Goal: Information Seeking & Learning: Learn about a topic

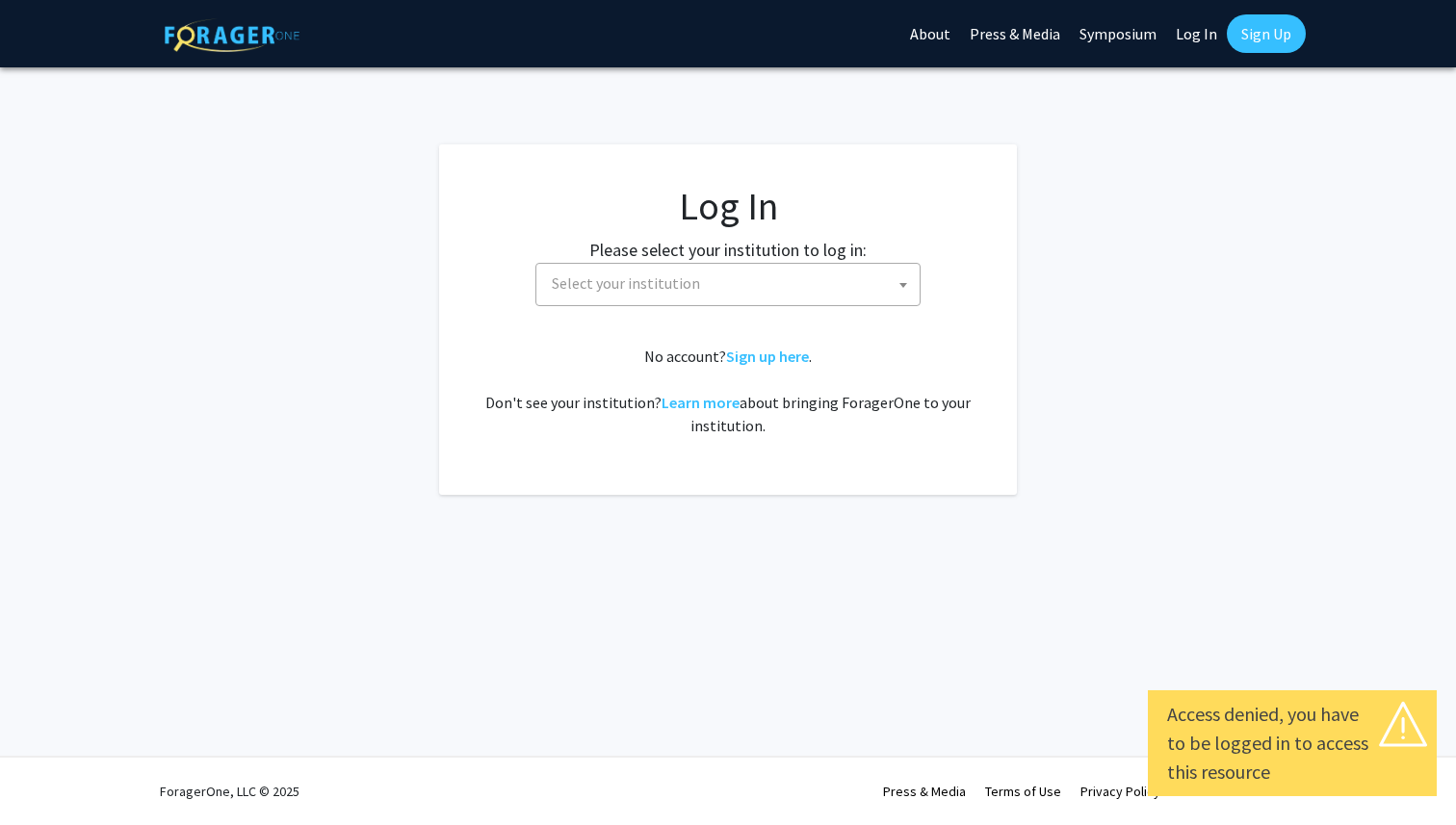
select select
click at [700, 284] on span "Select your institution" at bounding box center [731, 283] width 375 height 39
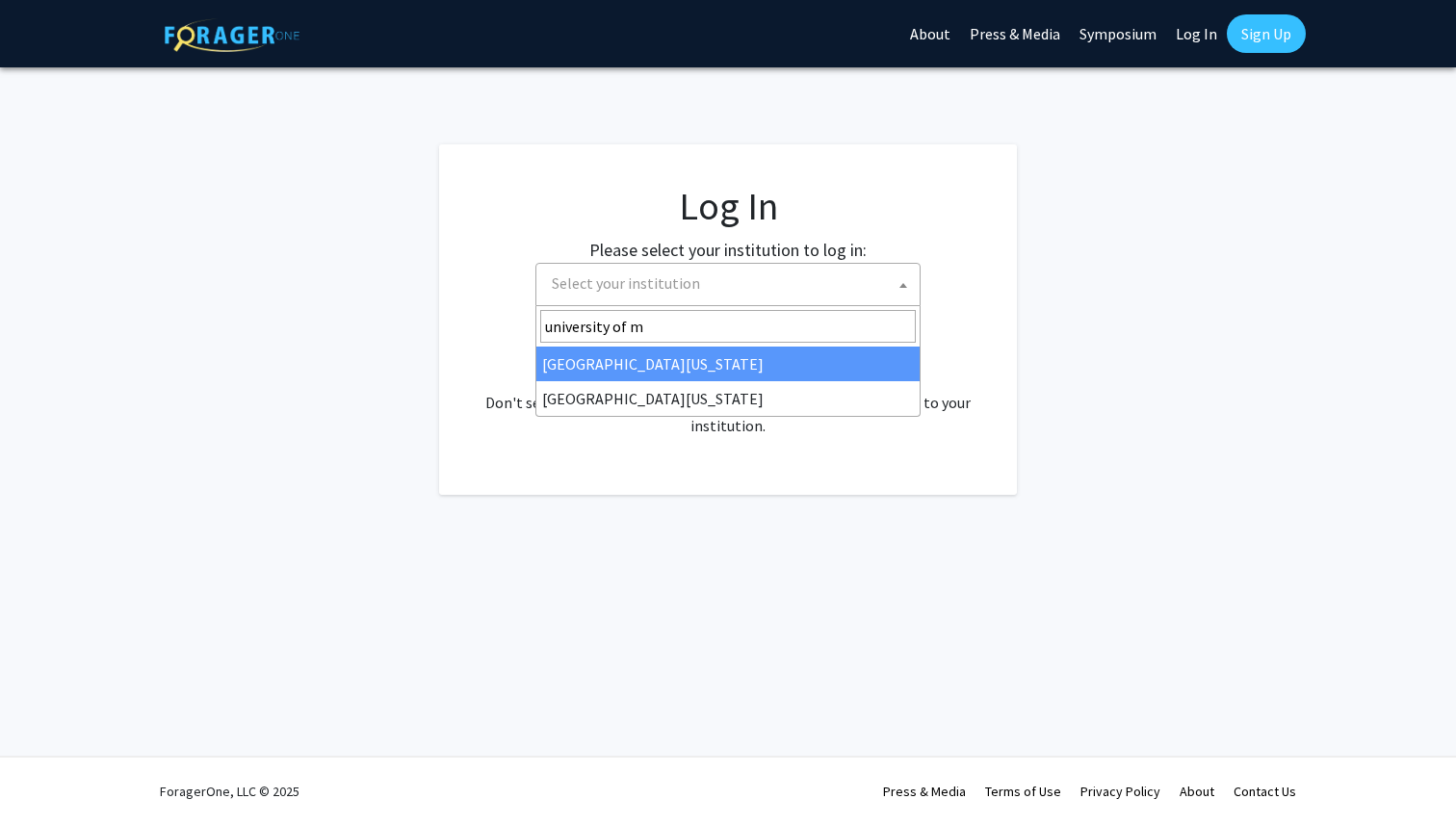
type input "university of m"
select select "31"
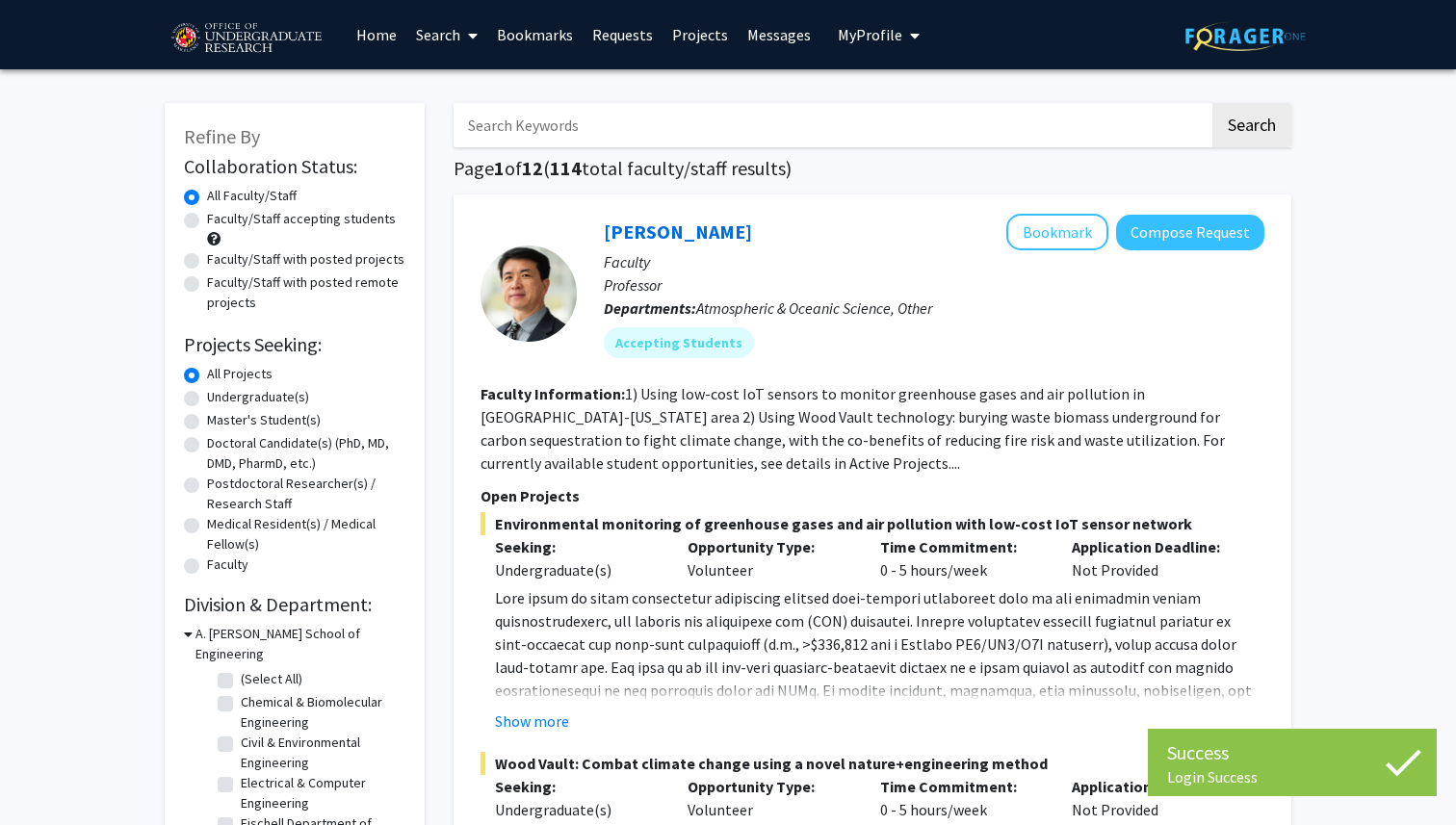
click at [241, 396] on label "Undergraduate(s)" at bounding box center [258, 396] width 102 height 21
click at [219, 396] on input "Undergraduate(s)" at bounding box center [212, 392] width 13 height 13
radio input "true"
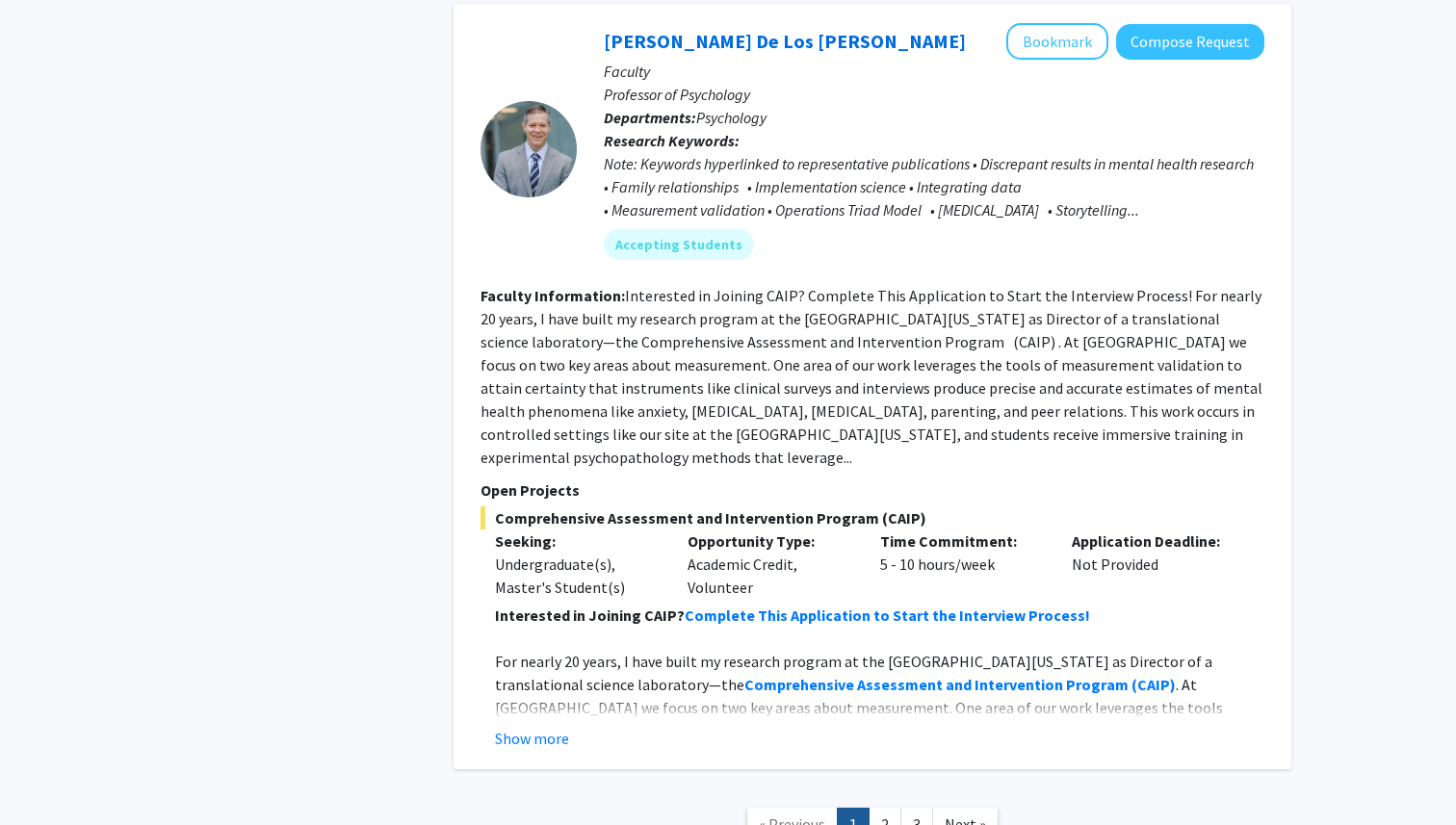
scroll to position [9065, 0]
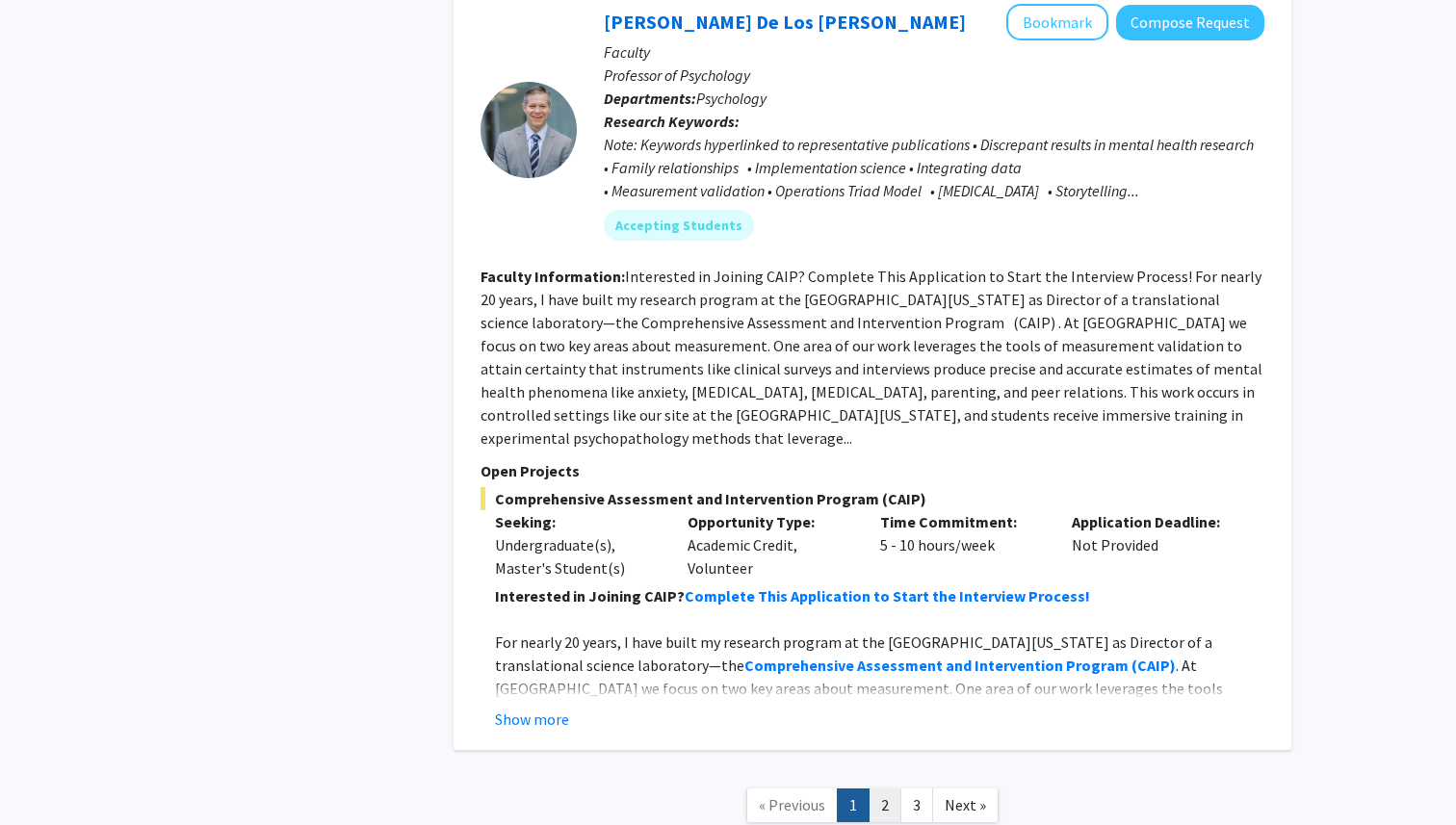
click at [880, 788] on link "2" at bounding box center [884, 804] width 32 height 33
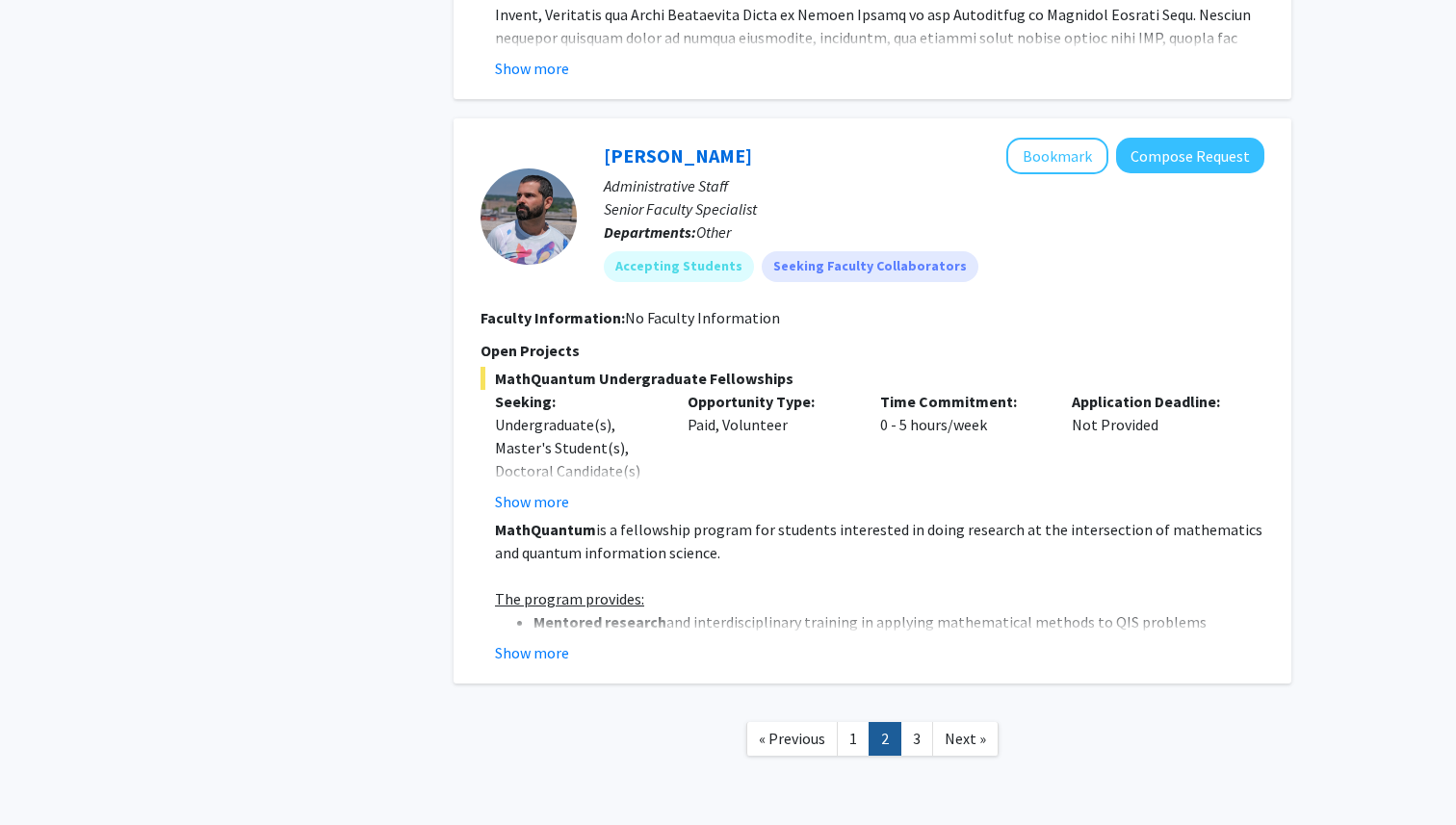
scroll to position [6448, 0]
click at [906, 719] on link "3" at bounding box center [916, 736] width 32 height 33
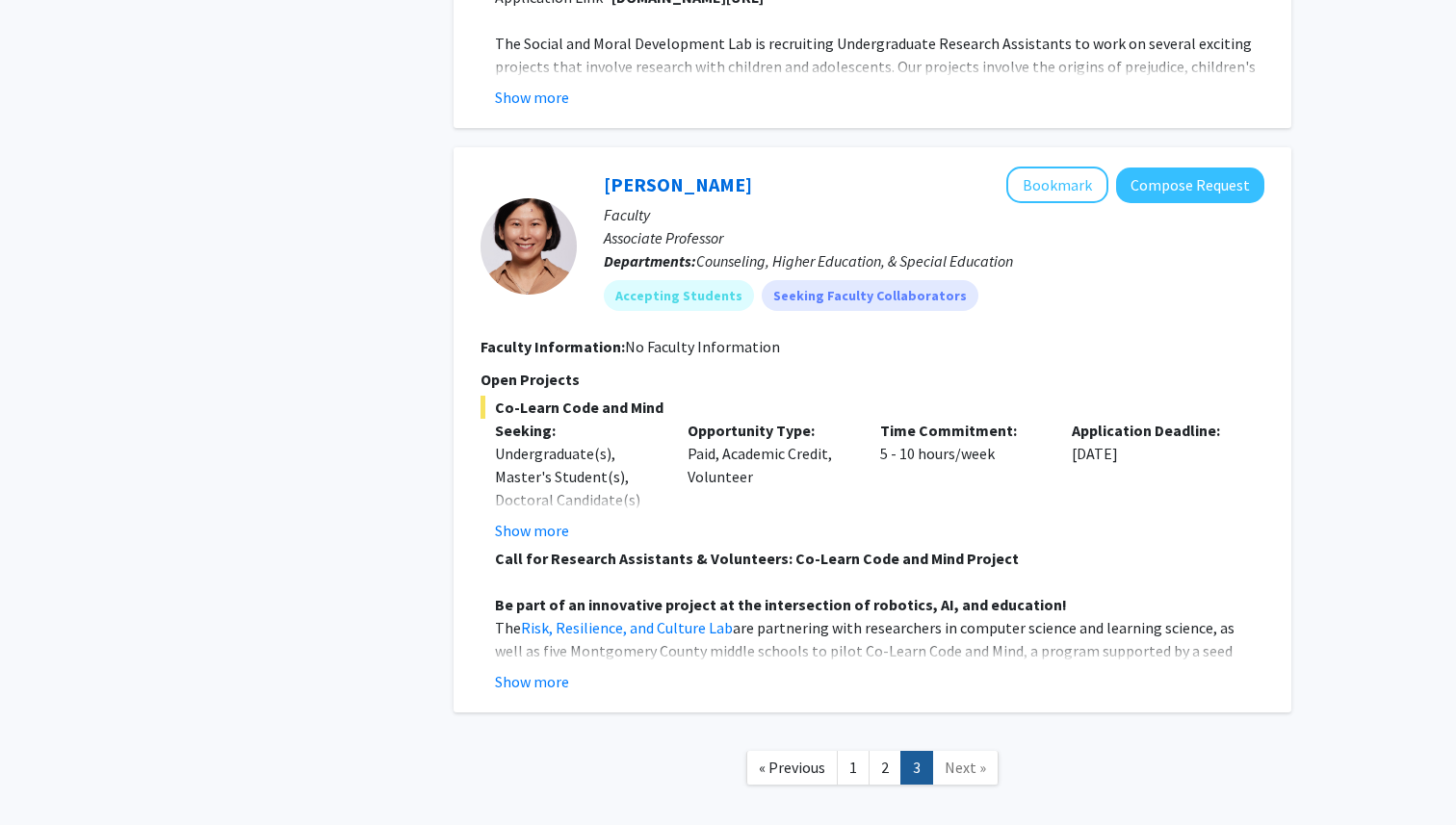
scroll to position [1208, 0]
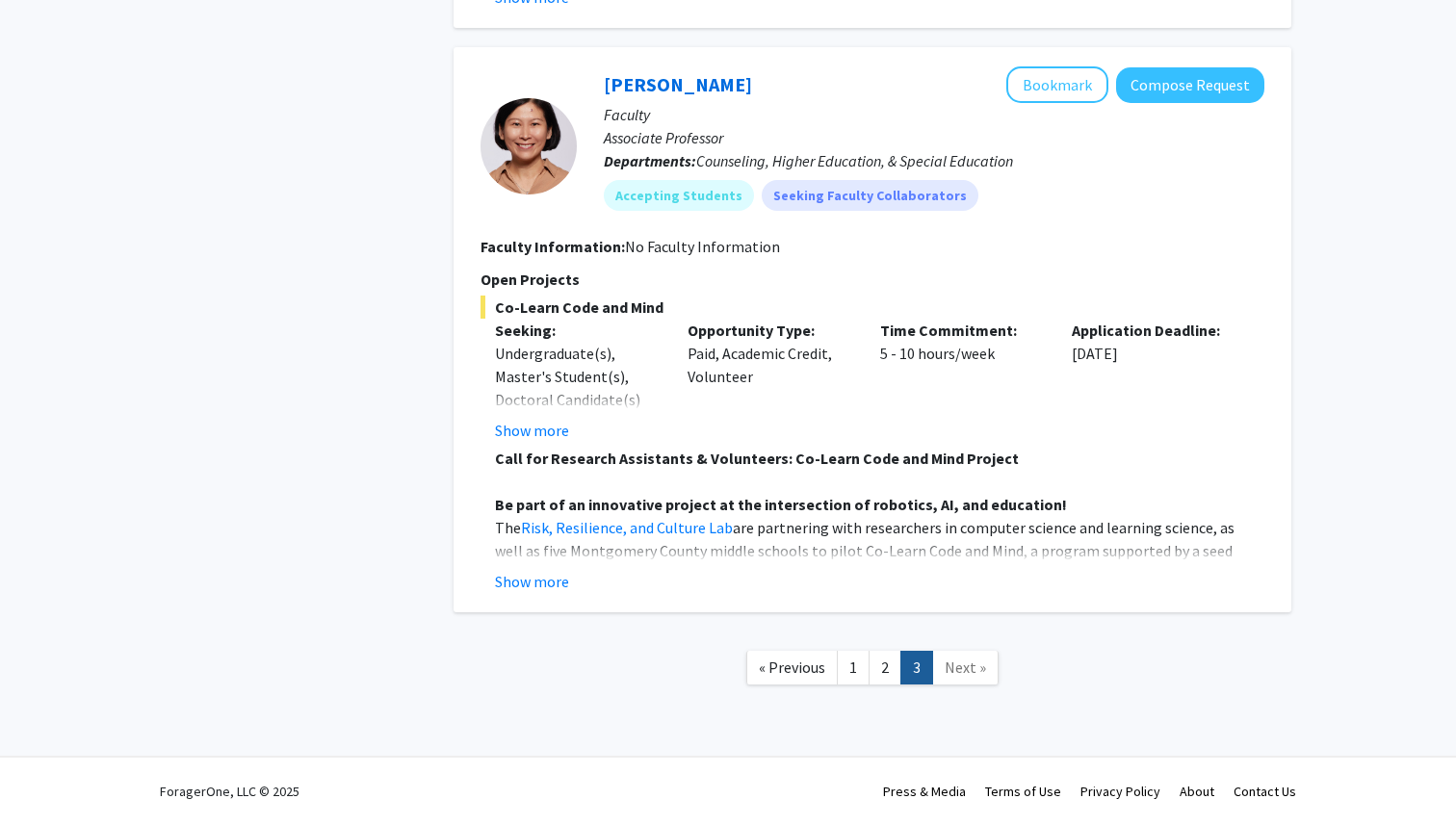
click at [959, 661] on span "Next »" at bounding box center [965, 667] width 41 height 20
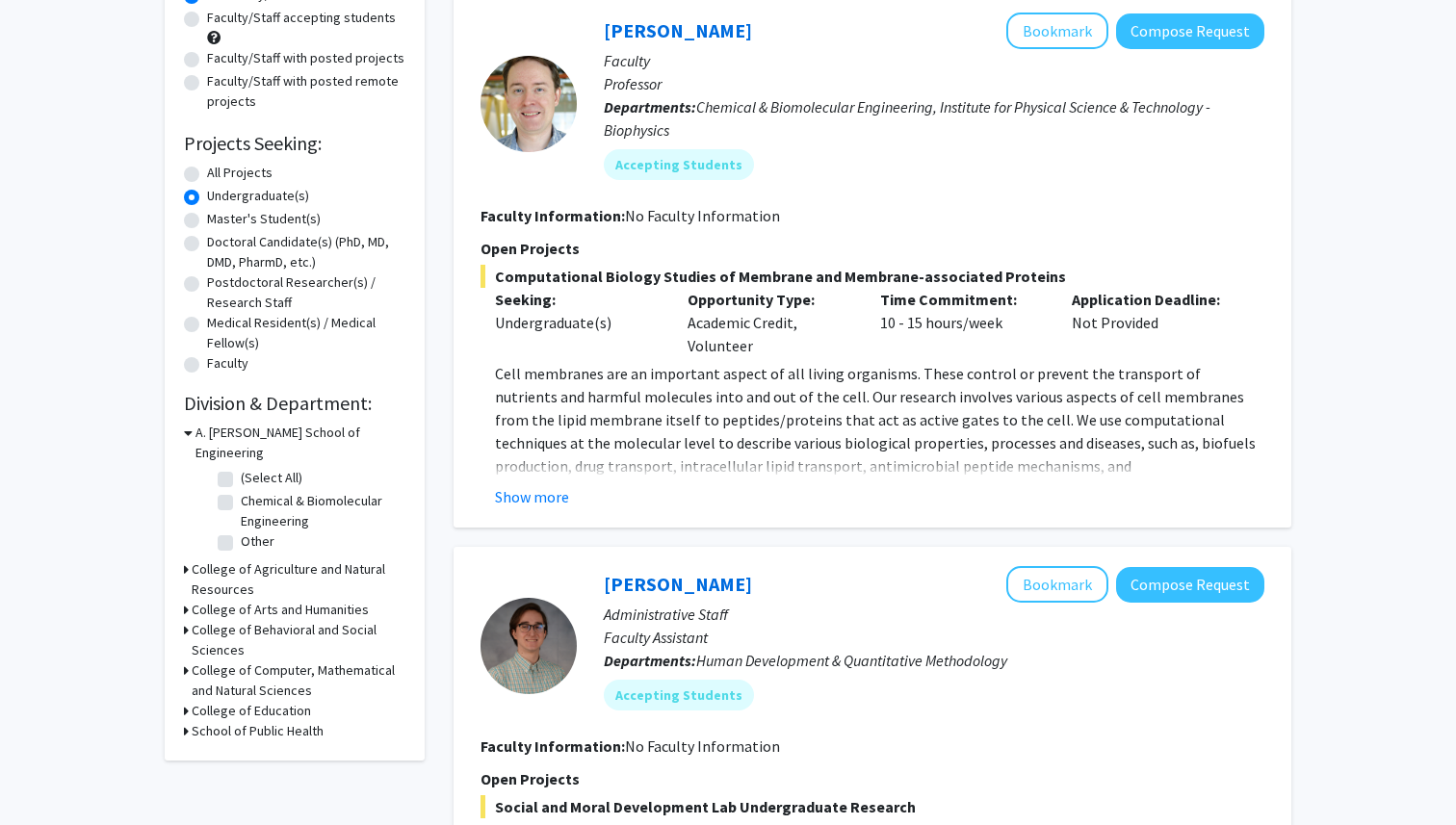
scroll to position [204, 0]
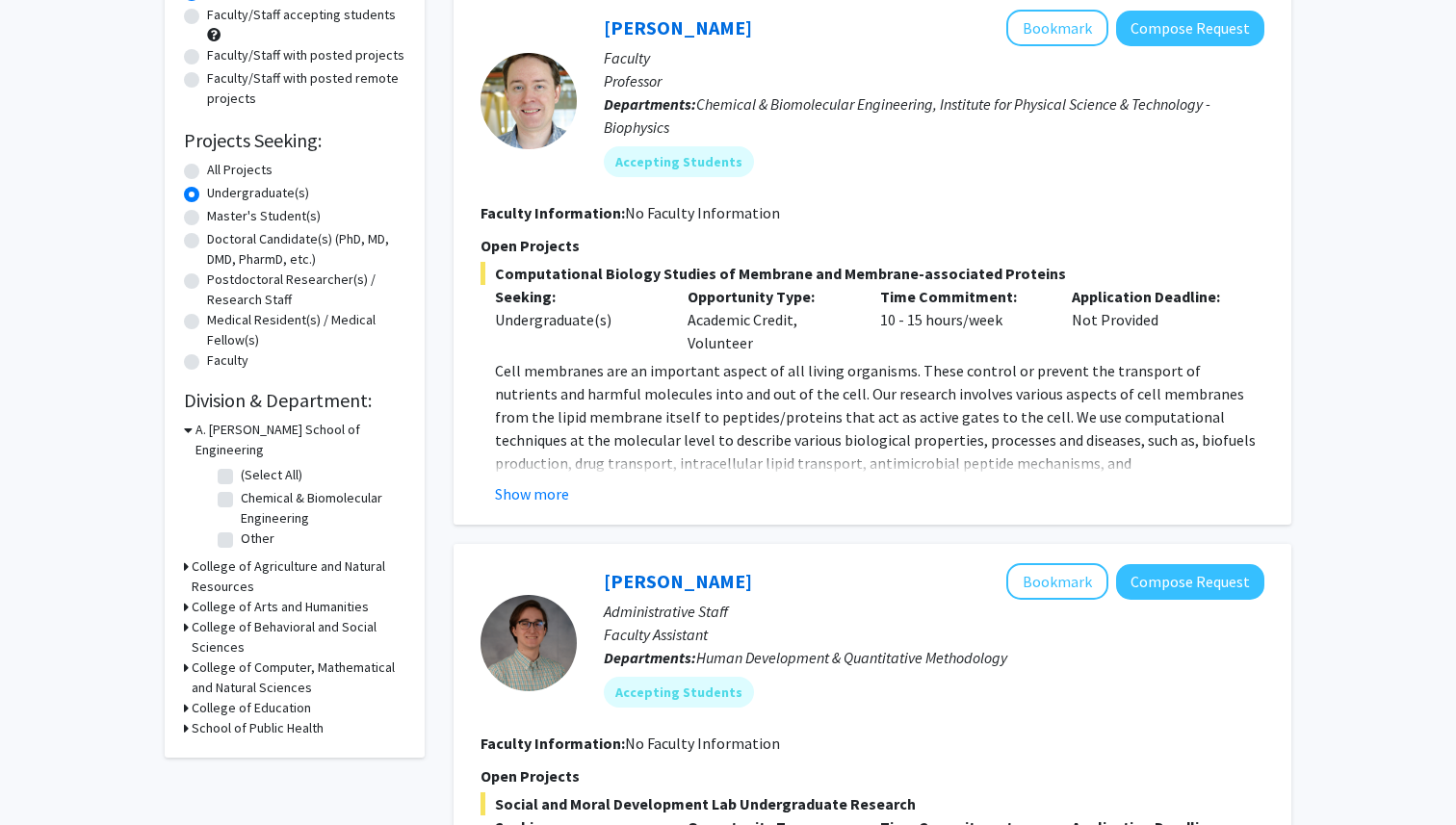
click at [181, 549] on div "Refine By Collaboration Status: Collaboration Status All Faculty/Staff Collabor…" at bounding box center [294, 328] width 259 height 858
click at [185, 556] on icon at bounding box center [186, 566] width 5 height 21
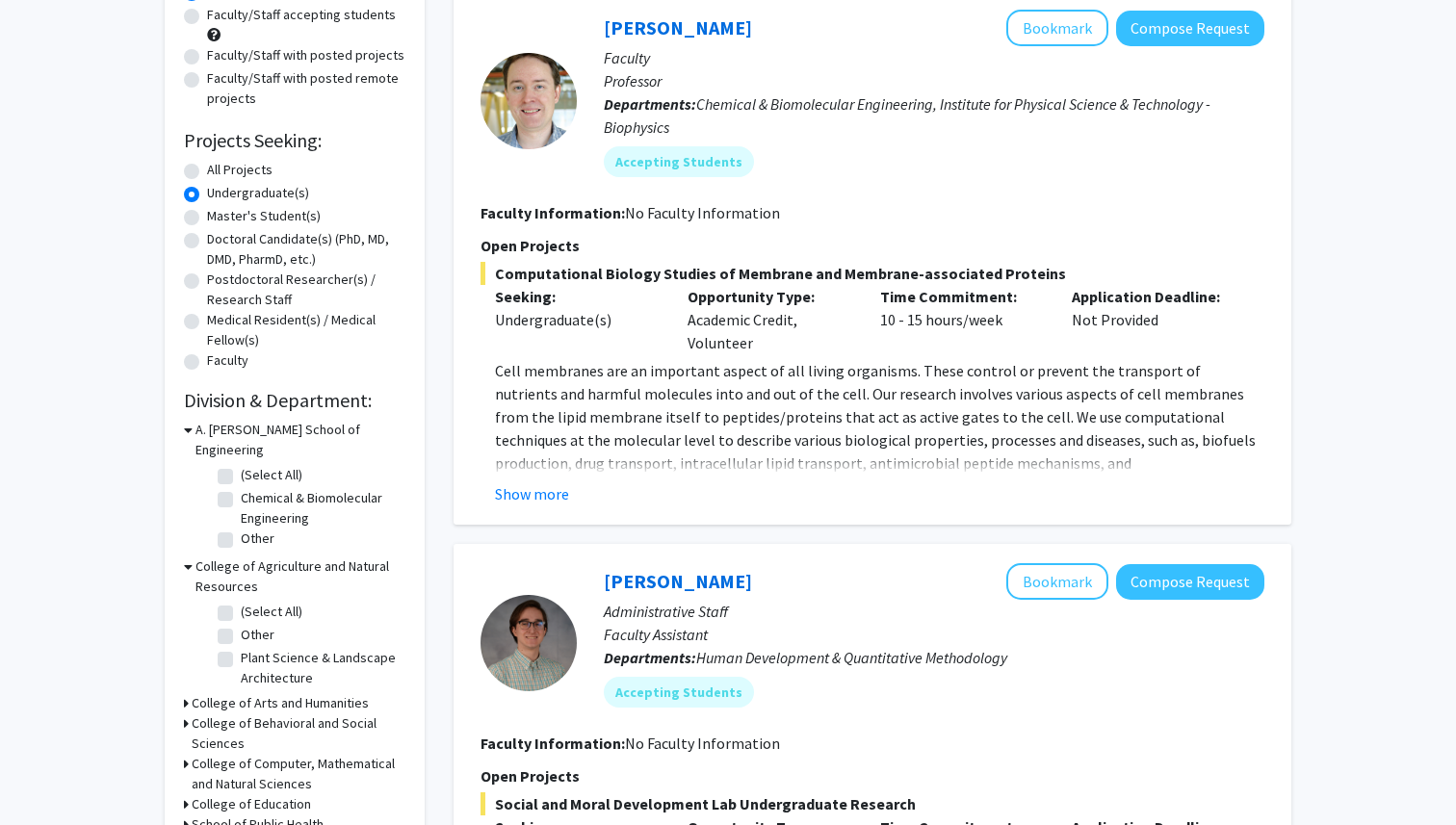
click at [241, 601] on label "(Select All)" at bounding box center [271, 611] width 62 height 21
click at [241, 601] on input "(Select All)" at bounding box center [247, 607] width 13 height 13
checkbox input "true"
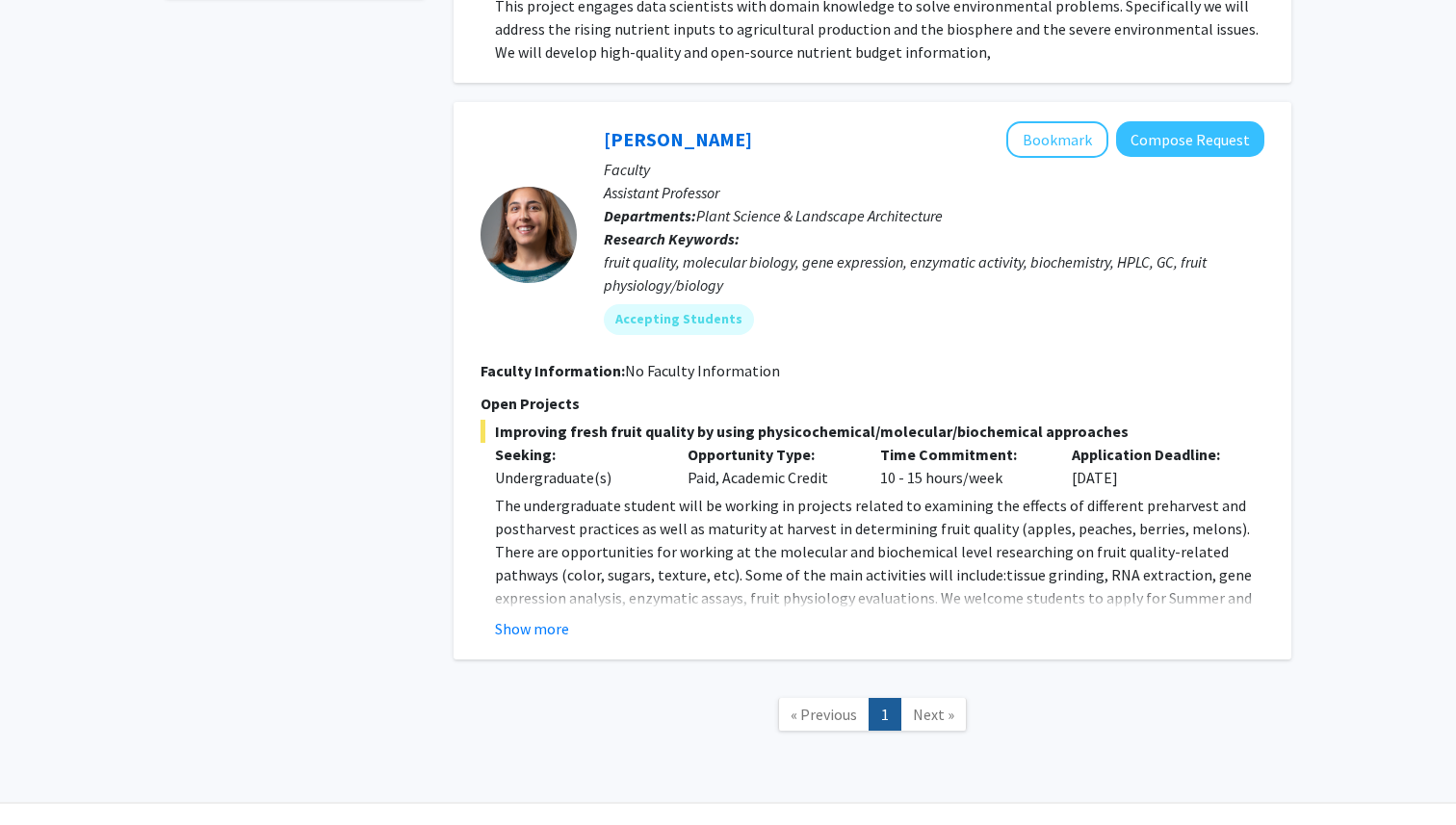
scroll to position [814, 0]
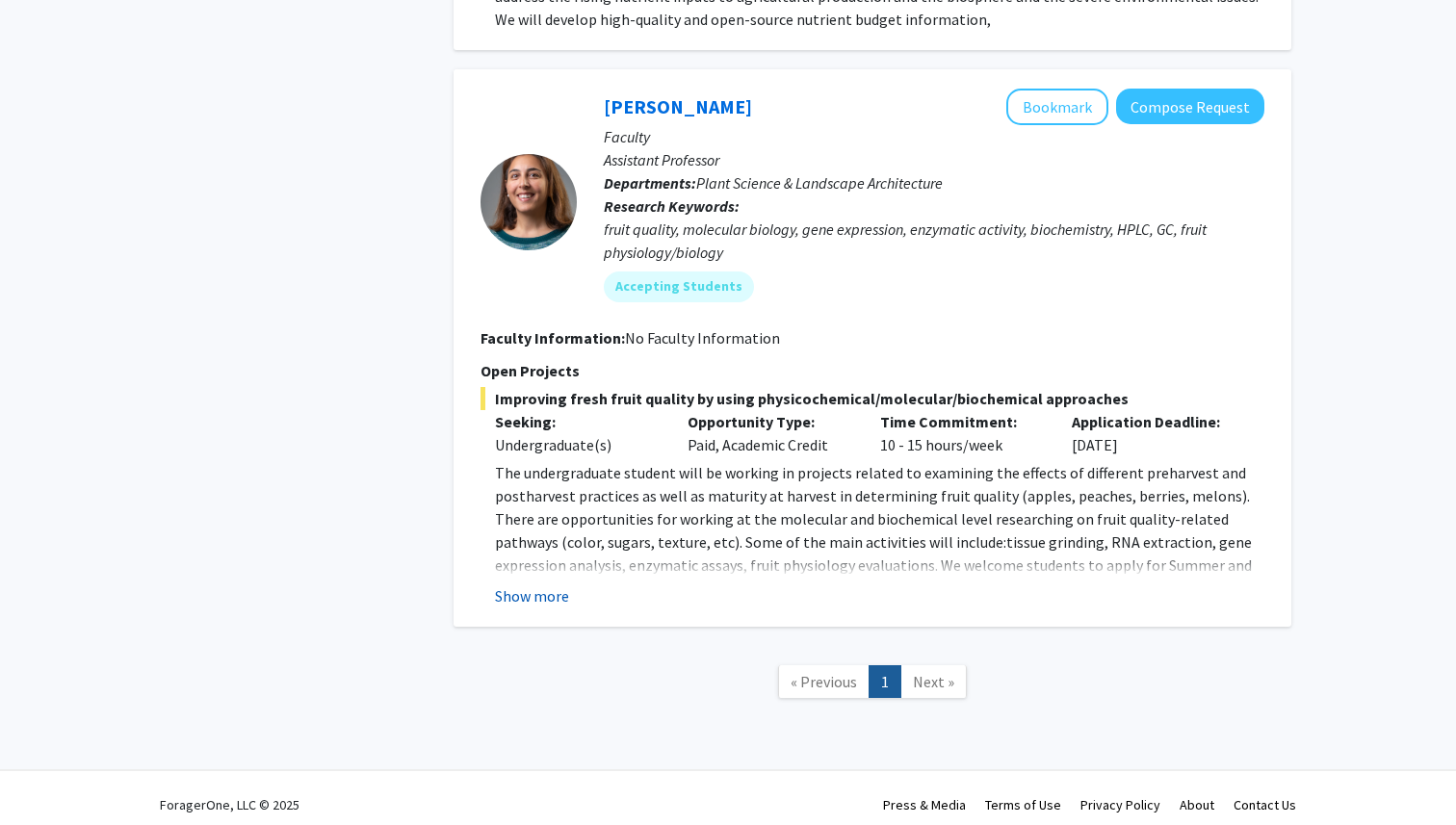
click at [540, 592] on button "Show more" at bounding box center [532, 596] width 74 height 23
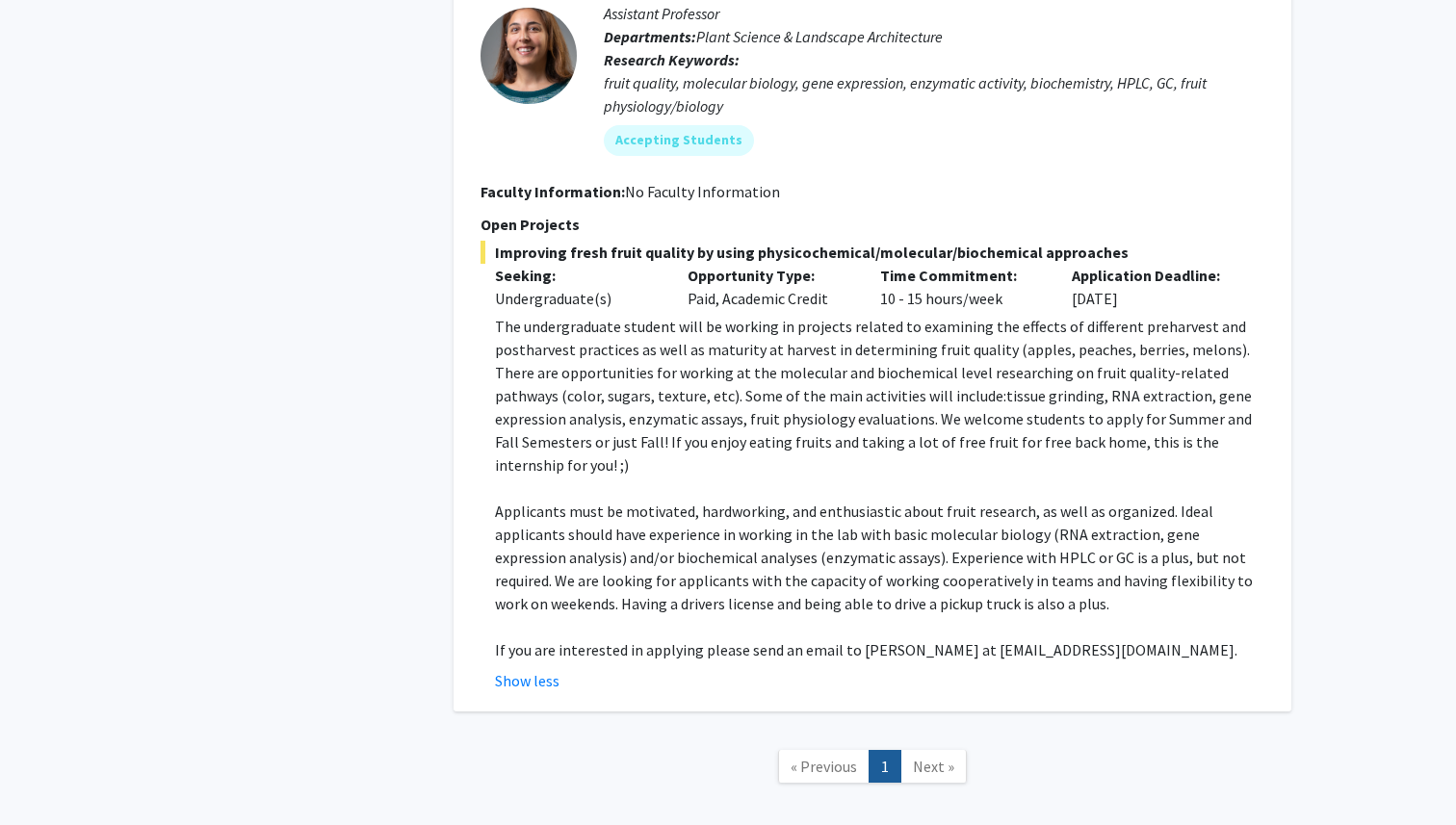
scroll to position [962, 0]
click at [908, 748] on link "Next »" at bounding box center [933, 764] width 67 height 33
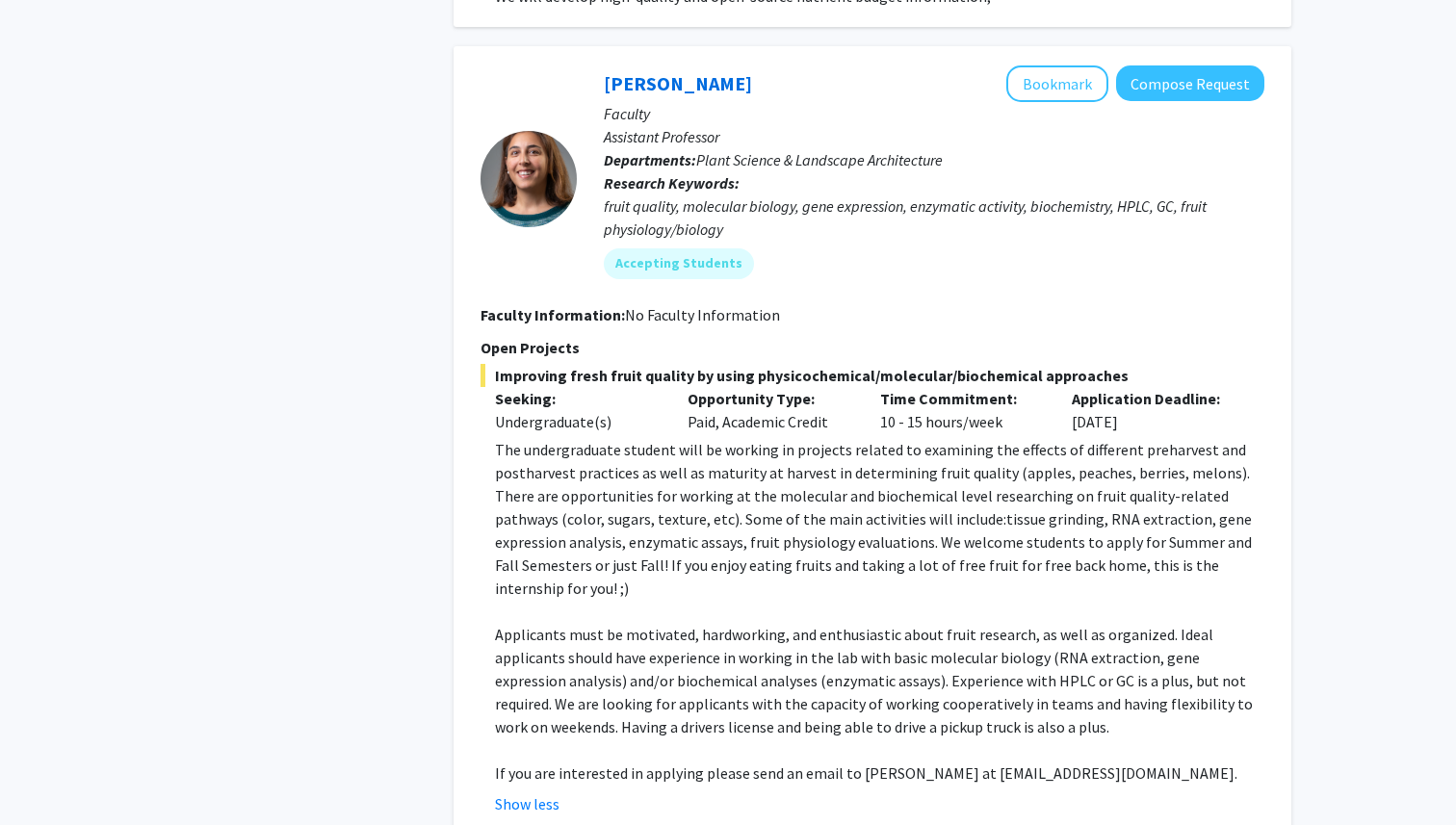
scroll to position [830, 0]
